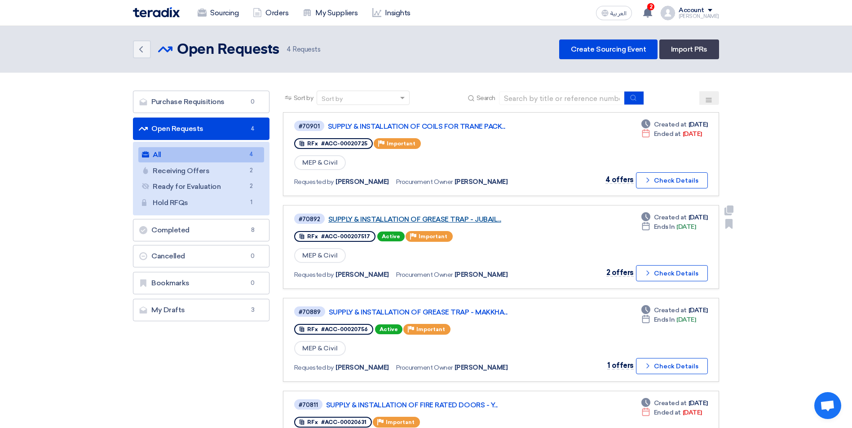
drag, startPoint x: 0, startPoint y: 0, endPoint x: 468, endPoint y: 217, distance: 516.4
click at [468, 217] on link "SUPPLY & INSTALLATION OF GREASE TRAP - JUBAIL..." at bounding box center [440, 220] width 225 height 8
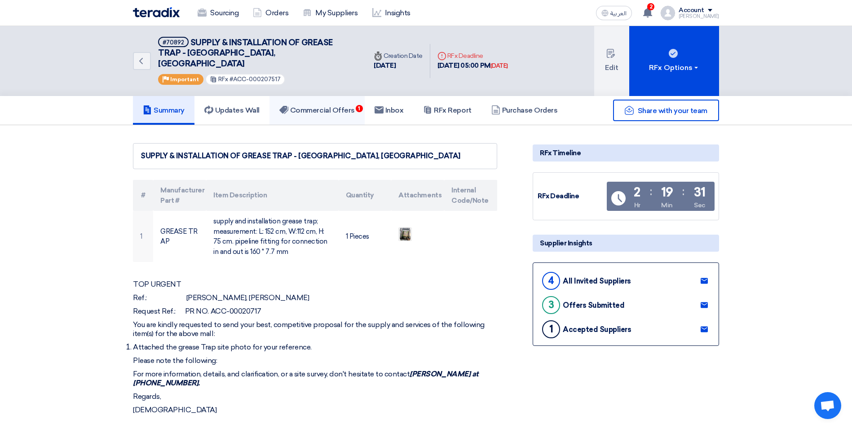
click at [324, 106] on h5 "Commercial Offers 1" at bounding box center [316, 110] width 75 height 9
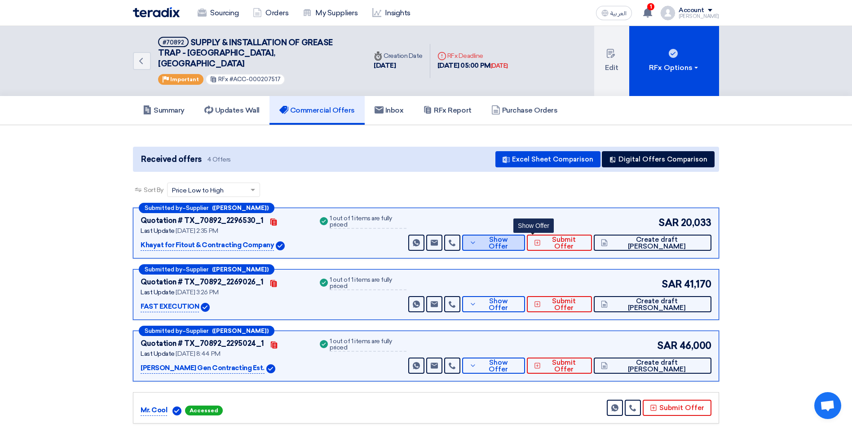
click at [476, 239] on icon at bounding box center [472, 242] width 7 height 7
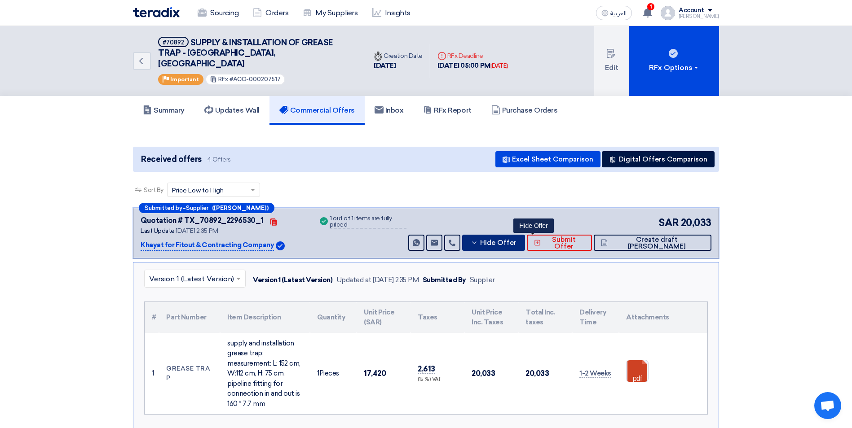
click at [520, 235] on button "Hide Offer" at bounding box center [493, 243] width 63 height 16
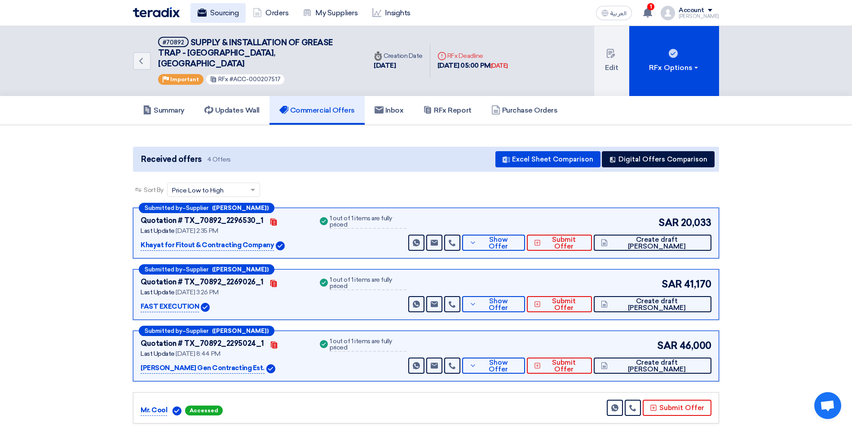
click at [232, 14] on link "Sourcing" at bounding box center [217, 13] width 55 height 20
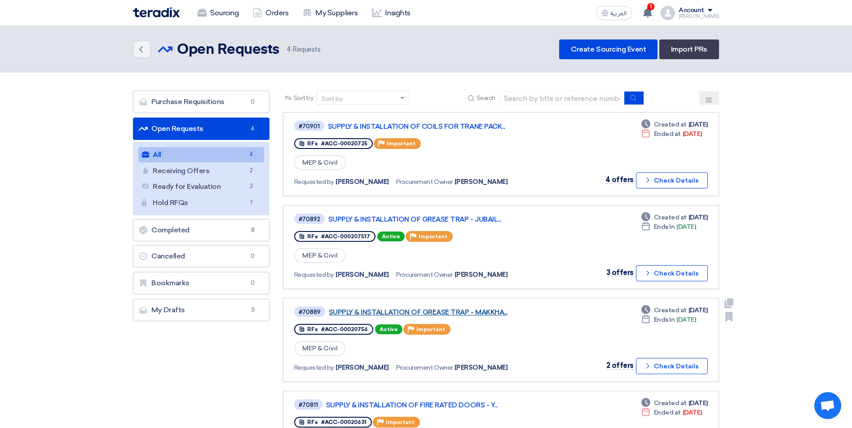
click at [450, 311] on link "SUPPLY & INSTALLATION OF GREASE TRAP - MAKKHA..." at bounding box center [441, 313] width 225 height 8
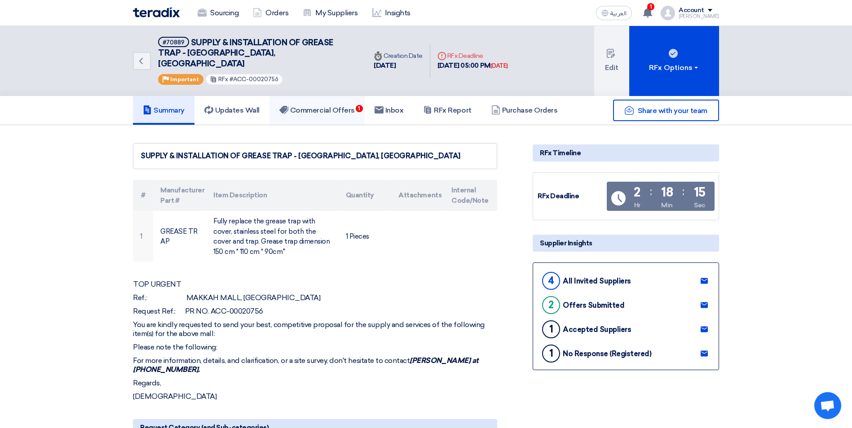
click at [344, 106] on h5 "Commercial Offers 1" at bounding box center [316, 110] width 75 height 9
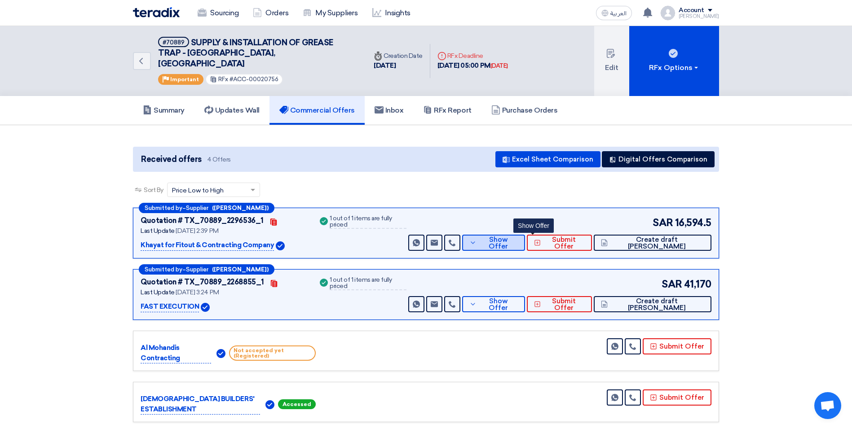
click at [476, 239] on icon at bounding box center [472, 242] width 7 height 7
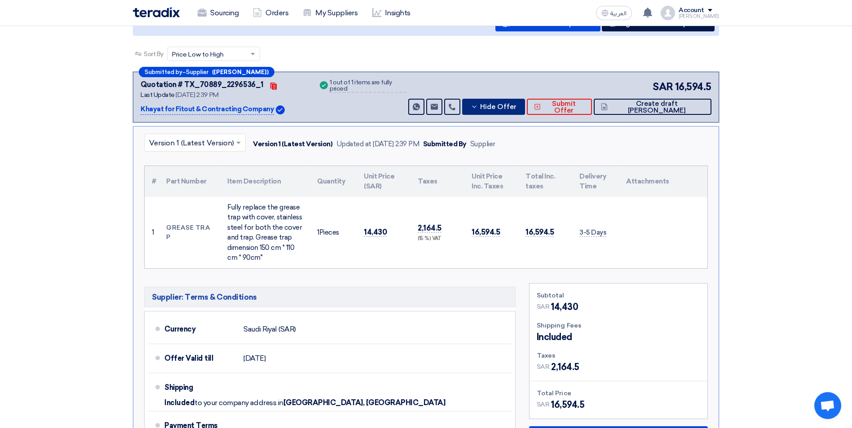
scroll to position [269, 0]
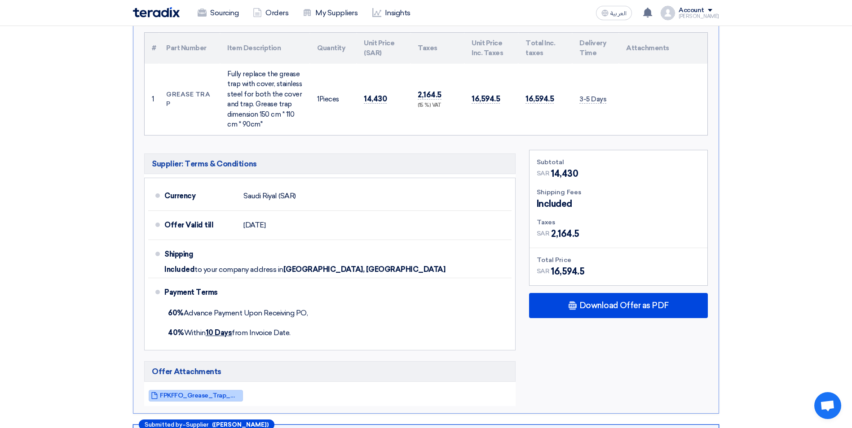
click at [187, 393] on span "FPKFFO_Grease_Trap_Mecca_1754825969350.pdf" at bounding box center [200, 396] width 81 height 7
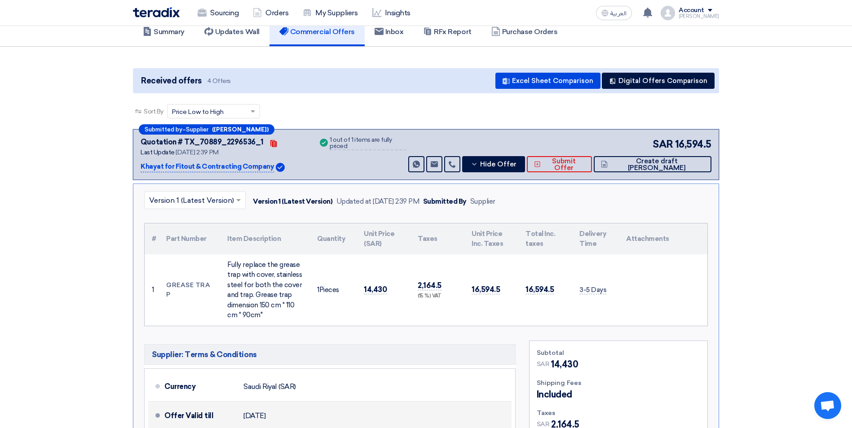
scroll to position [45, 0]
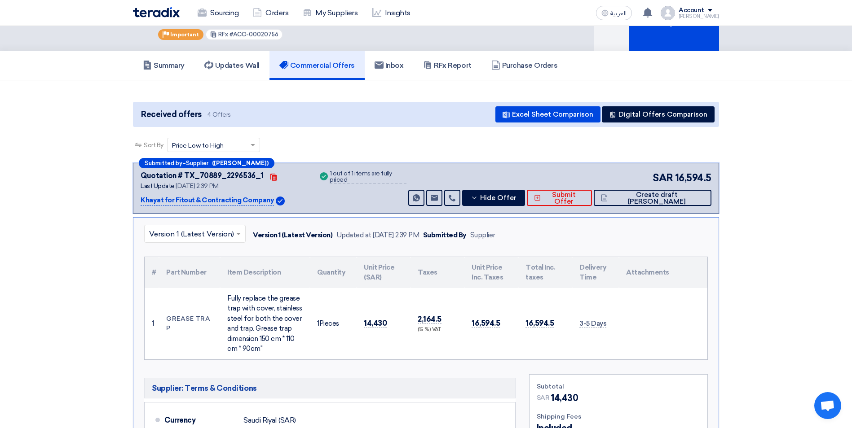
drag, startPoint x: 579, startPoint y: 313, endPoint x: 618, endPoint y: 313, distance: 39.1
click at [618, 313] on td "3-5 Days" at bounding box center [595, 323] width 47 height 71
drag, startPoint x: 618, startPoint y: 313, endPoint x: 600, endPoint y: 340, distance: 32.0
click at [600, 340] on td "3-5 Days" at bounding box center [595, 323] width 47 height 71
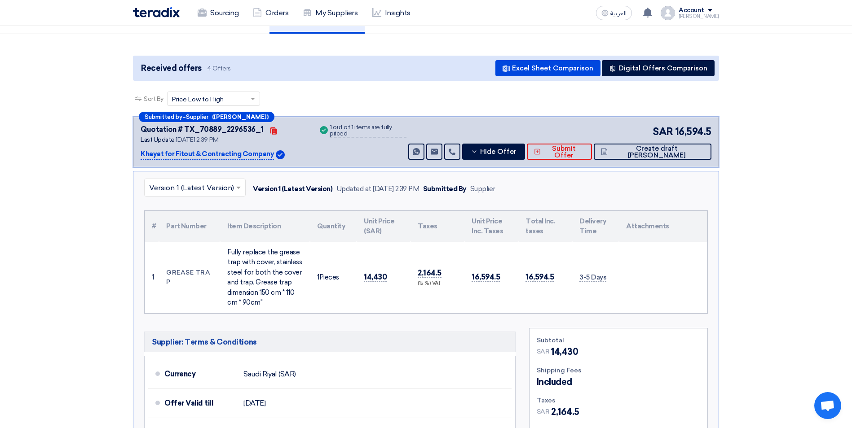
scroll to position [90, 0]
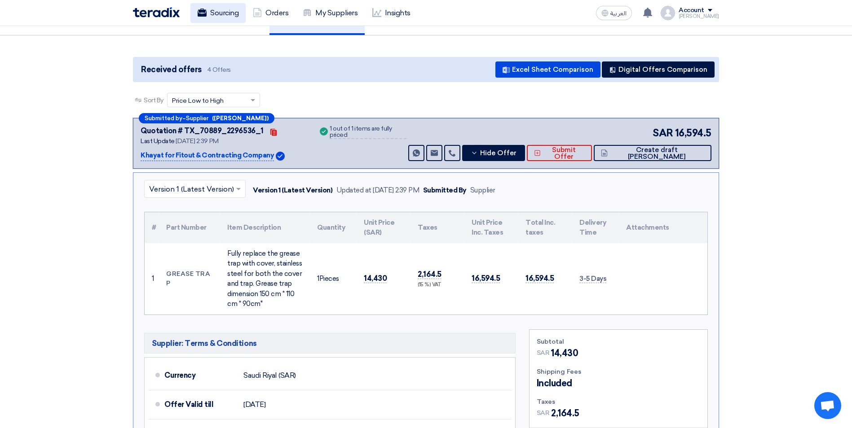
click at [221, 20] on link "Sourcing" at bounding box center [217, 13] width 55 height 20
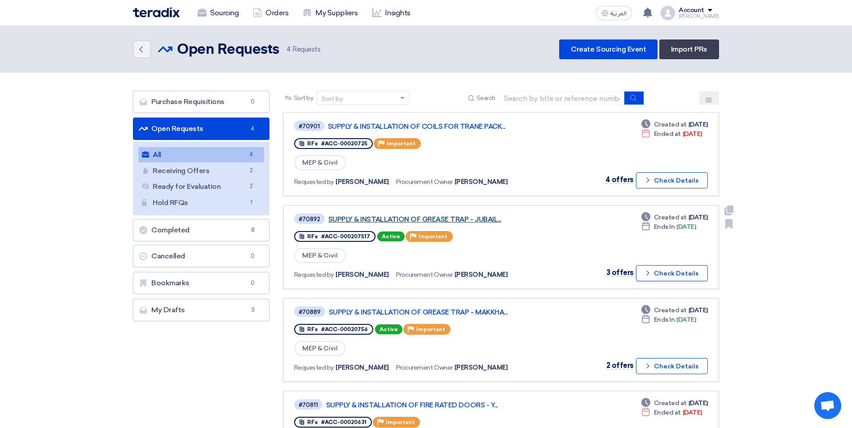
click at [479, 217] on link "SUPPLY & INSTALLATION OF GREASE TRAP - JUBAIL..." at bounding box center [440, 220] width 225 height 8
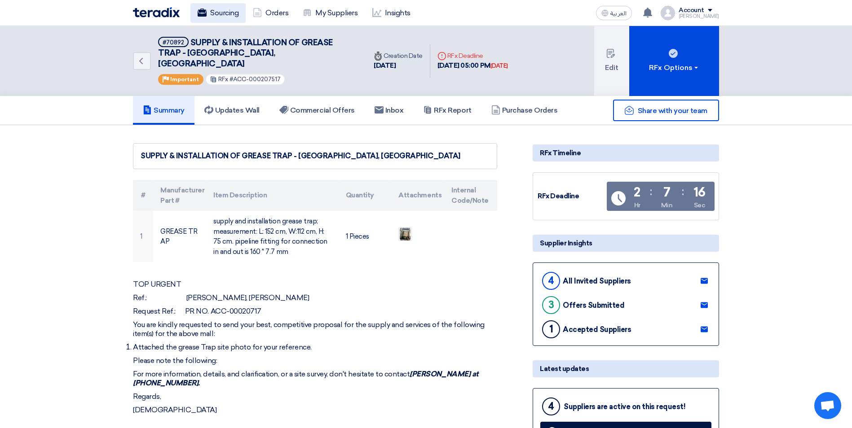
click at [222, 16] on link "Sourcing" at bounding box center [217, 13] width 55 height 20
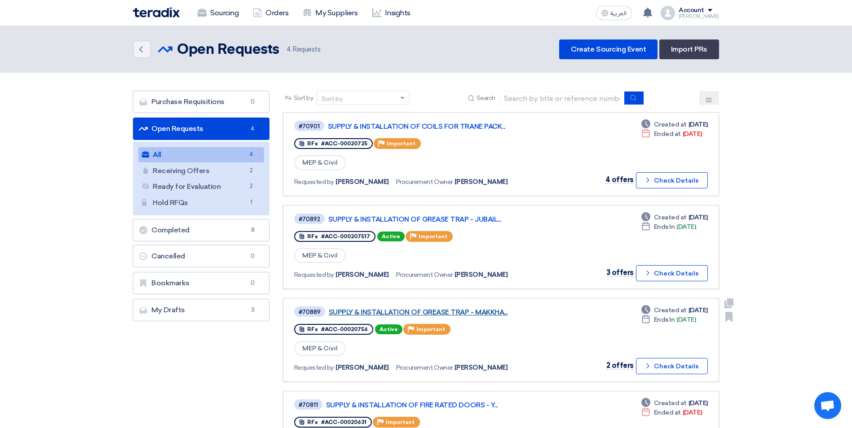
click at [472, 310] on link "SUPPLY & INSTALLATION OF GREASE TRAP - MAKKHA..." at bounding box center [441, 313] width 225 height 8
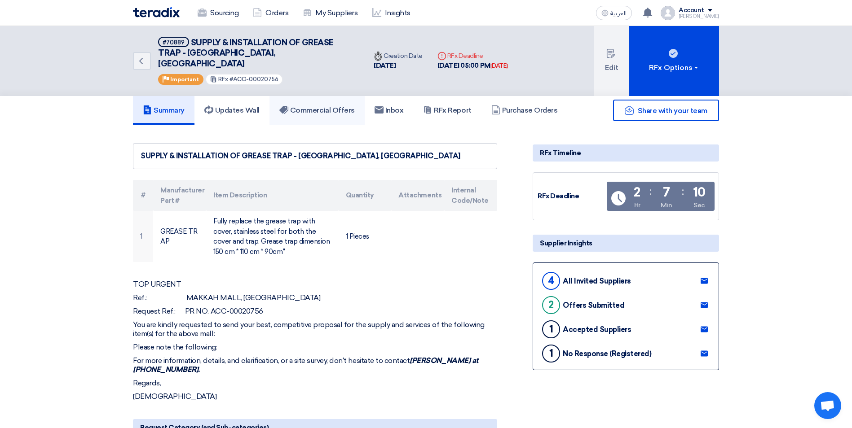
click at [346, 106] on h5 "Commercial Offers" at bounding box center [316, 110] width 75 height 9
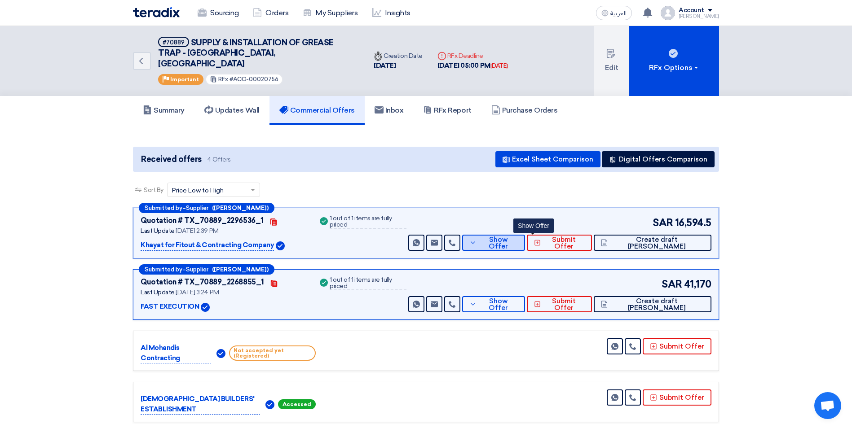
click at [518, 237] on span "Show Offer" at bounding box center [498, 243] width 39 height 13
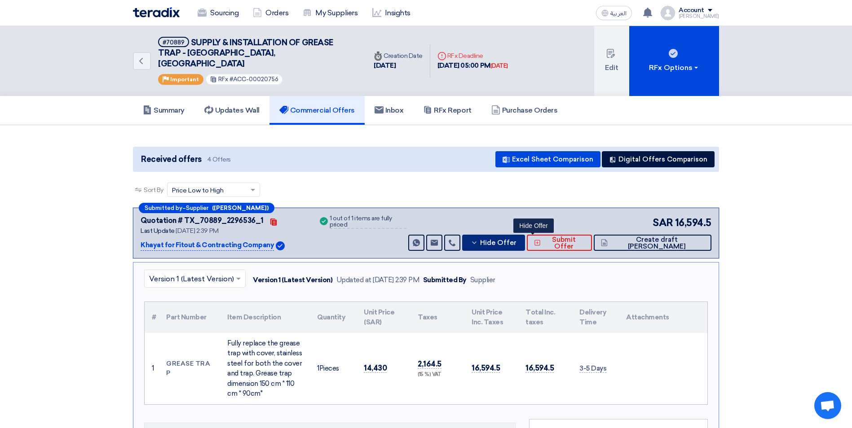
click at [516, 240] on span "Hide Offer" at bounding box center [498, 243] width 36 height 7
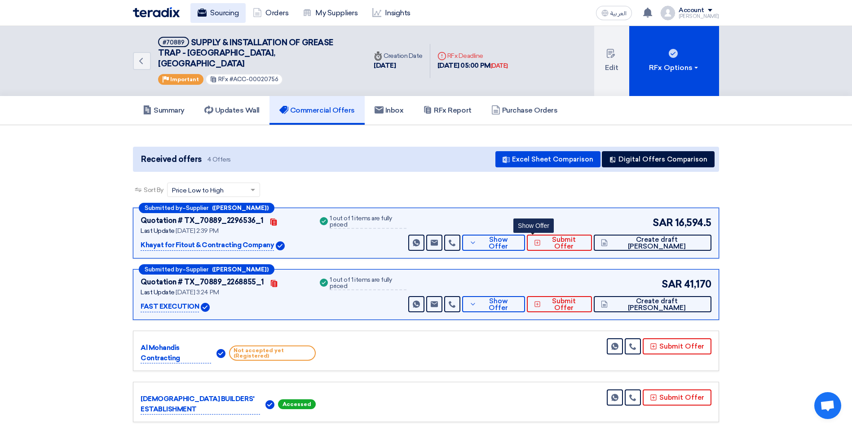
click at [209, 11] on link "Sourcing" at bounding box center [217, 13] width 55 height 20
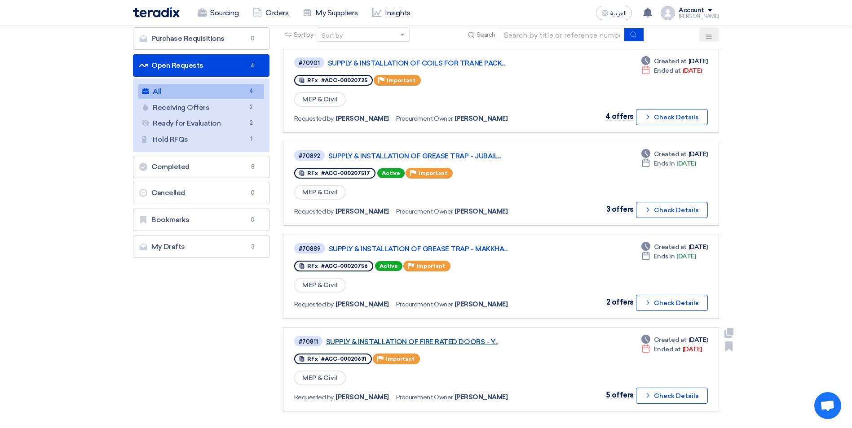
scroll to position [90, 0]
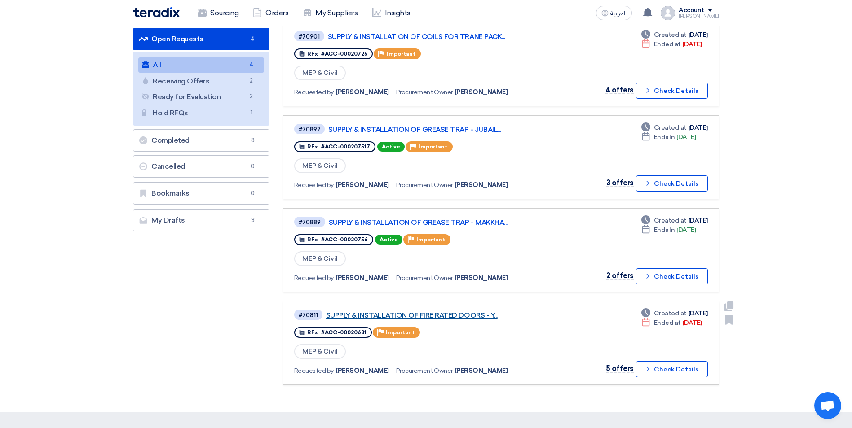
click at [462, 315] on link "SUPPLY & INSTALLATION OF FIRE RATED DOORS - Y..." at bounding box center [438, 316] width 225 height 8
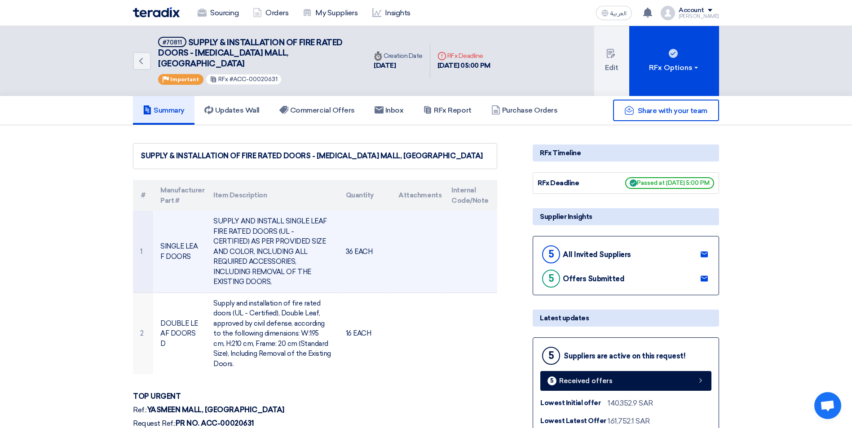
drag, startPoint x: 215, startPoint y: 211, endPoint x: 331, endPoint y: 260, distance: 126.4
click at [331, 260] on td "SUPPLY AND INSTALL SINGLE LEAF FIRE RATED DOORS (UL - CERTIFIED) AS PER PROVIDE…" at bounding box center [272, 252] width 132 height 82
copy td "SUPPLY AND INSTALL SINGLE LEAF FIRE RATED DOORS (UL - CERTIFIED) AS PER PROVIDE…"
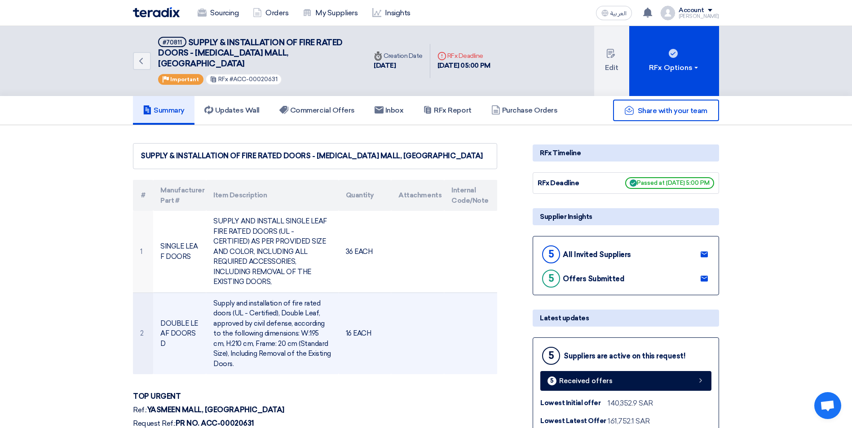
drag, startPoint x: 214, startPoint y: 284, endPoint x: 235, endPoint y: 341, distance: 61.1
click at [235, 341] on td "Supply and installation of fire rated doors (UL - Certified), Double Leaf, appr…" at bounding box center [272, 334] width 132 height 82
copy td "Supply and installation of fire rated doors (UL - Certified), Double Leaf, appr…"
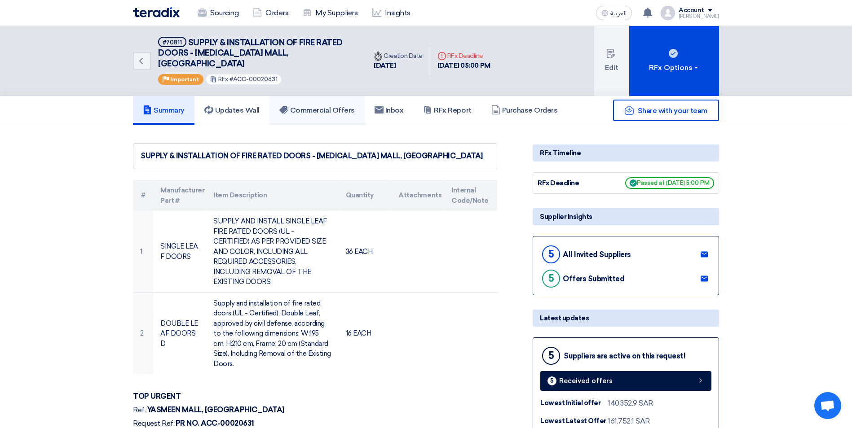
click at [309, 106] on h5 "Commercial Offers" at bounding box center [316, 110] width 75 height 9
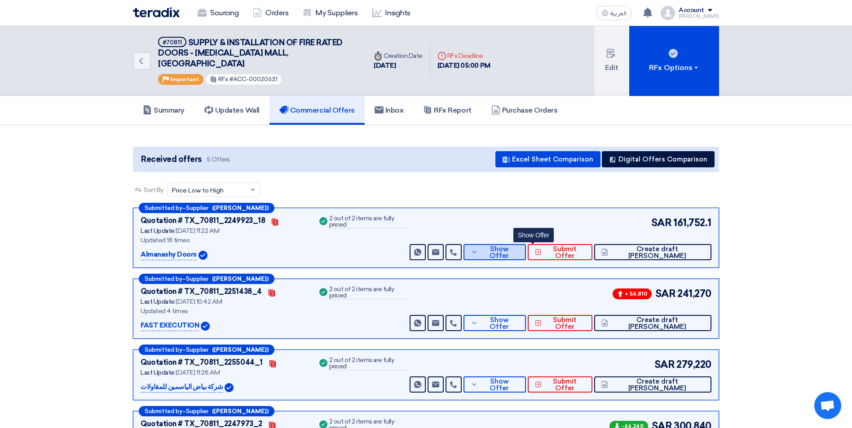
click at [519, 246] on span "Show Offer" at bounding box center [499, 252] width 39 height 13
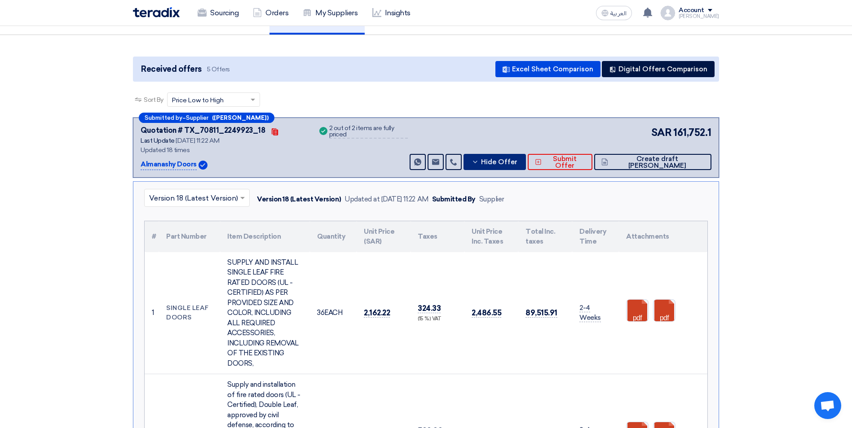
scroll to position [90, 0]
click at [240, 193] on span at bounding box center [243, 198] width 11 height 11
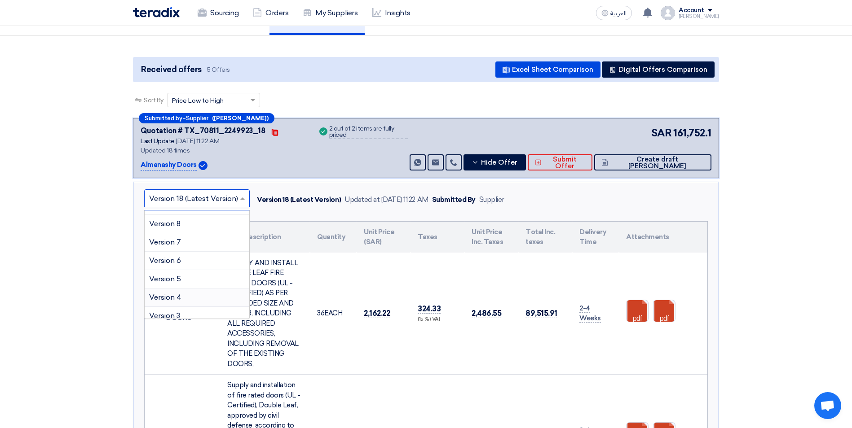
scroll to position [223, 0]
click at [208, 282] on div "Version 2" at bounding box center [197, 291] width 105 height 18
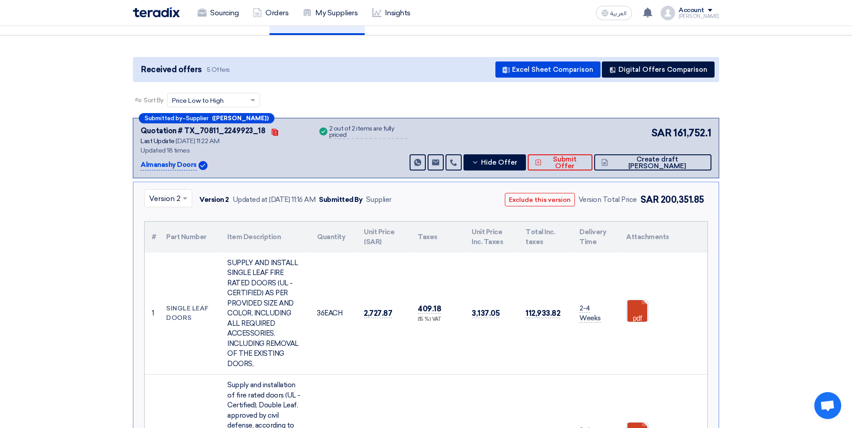
click at [187, 193] on span at bounding box center [186, 198] width 11 height 11
click at [174, 278] on span "Version 3" at bounding box center [164, 282] width 31 height 9
click at [176, 192] on input "text" at bounding box center [163, 199] width 29 height 15
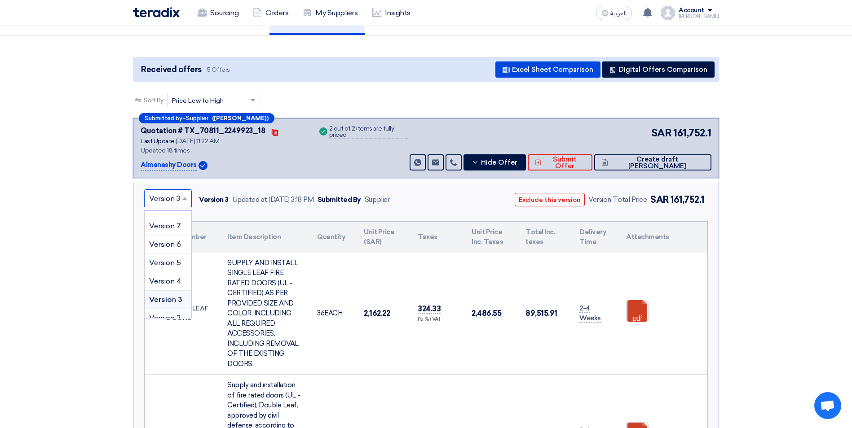
click at [171, 309] on div "Version 2" at bounding box center [168, 318] width 47 height 18
drag, startPoint x: 365, startPoint y: 303, endPoint x: 390, endPoint y: 307, distance: 25.8
click at [390, 309] on span "2,727.87" at bounding box center [378, 313] width 28 height 9
copy span "2,727.87"
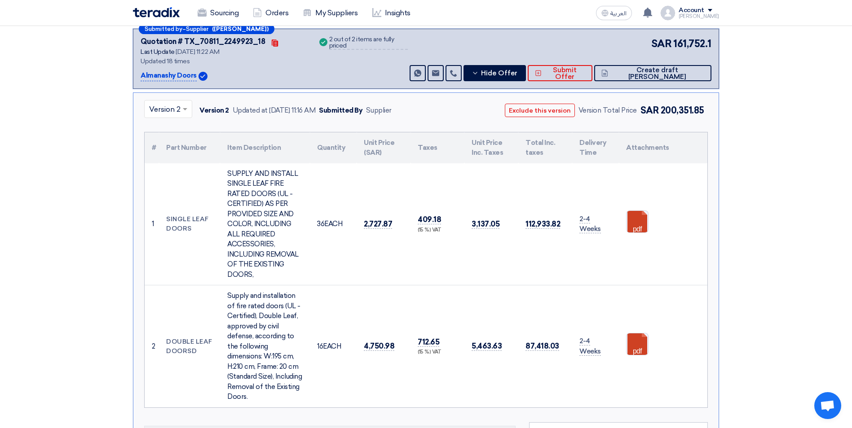
scroll to position [180, 0]
drag, startPoint x: 363, startPoint y: 333, endPoint x: 395, endPoint y: 335, distance: 31.5
click at [395, 335] on td "4,750.98" at bounding box center [384, 346] width 54 height 122
copy span "4,750.98"
click at [176, 102] on input "text" at bounding box center [163, 109] width 29 height 15
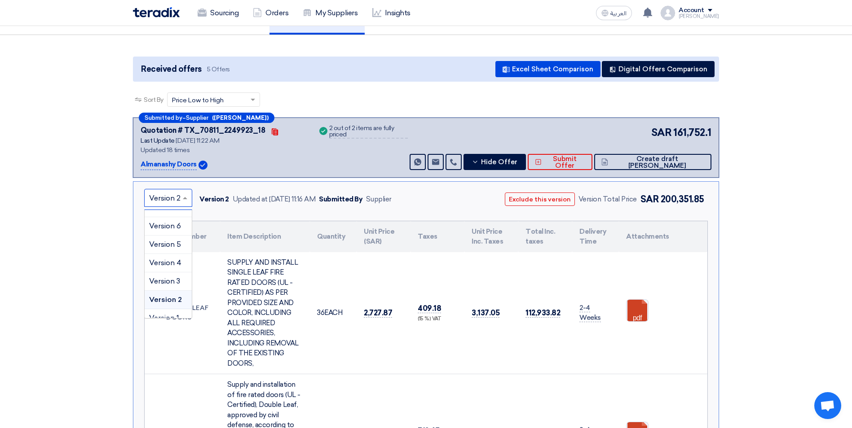
scroll to position [90, 0]
click at [174, 278] on span "Version 3" at bounding box center [164, 282] width 31 height 9
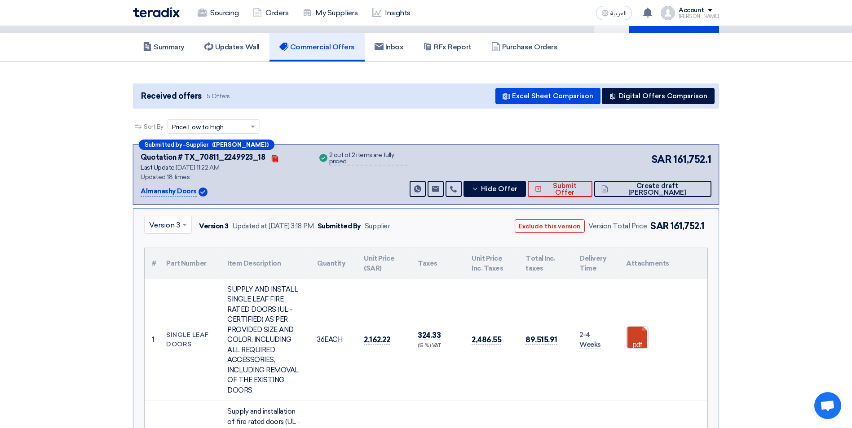
scroll to position [0, 0]
